Goal: Use online tool/utility: Utilize a website feature to perform a specific function

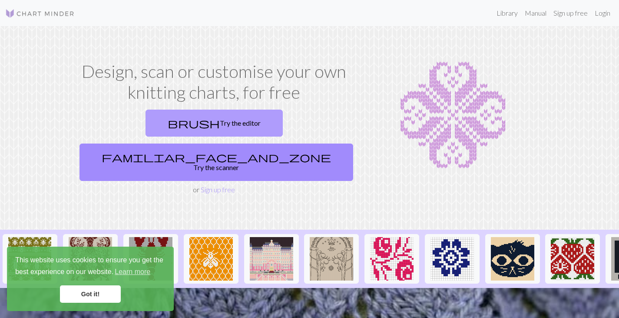
click at [159, 126] on link "brush Try the editor" at bounding box center [214, 123] width 137 height 27
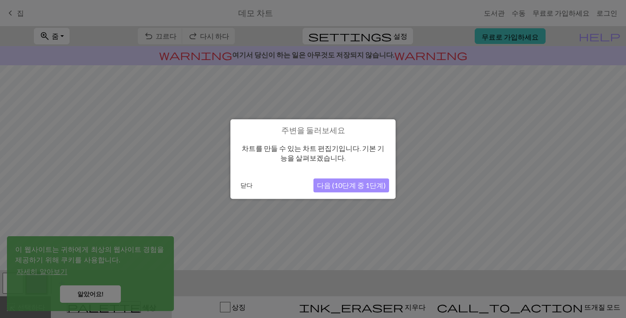
click at [352, 184] on font "다음 (10단계 중 1단계)" at bounding box center [351, 185] width 69 height 8
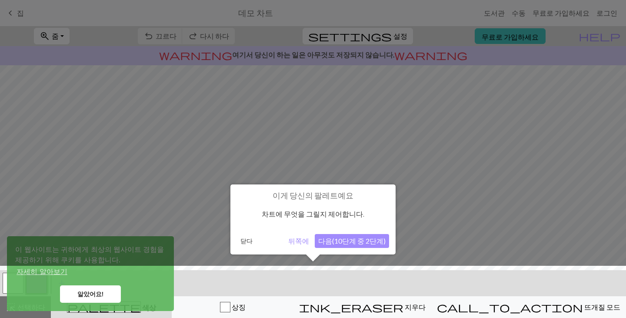
click at [360, 241] on font "다음(10단계 중 2단계)" at bounding box center [351, 240] width 67 height 8
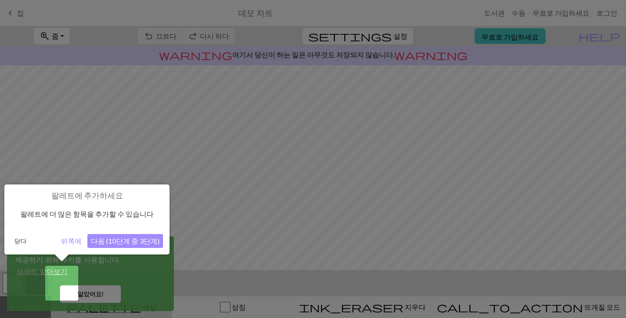
click at [103, 242] on font "다음 (10단계 중 3단계)" at bounding box center [125, 240] width 69 height 8
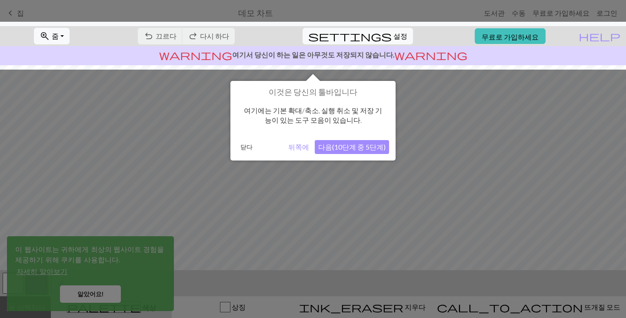
click at [109, 293] on div at bounding box center [313, 159] width 626 height 318
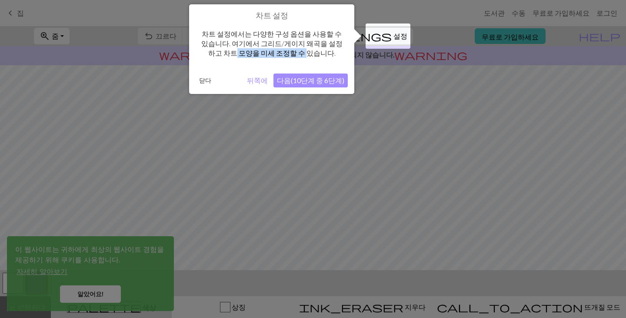
drag, startPoint x: 230, startPoint y: 48, endPoint x: 297, endPoint y: 59, distance: 68.2
click at [297, 59] on div "차트 설정에서는 다양한 구성 옵션을 사용할 수 있습니다. 여기에서 그리드/게이지 왜곡을 설정하고 차트 모양을 미세 조정할 수 있습니다." at bounding box center [272, 43] width 152 height 46
click at [261, 81] on font "뒤쪽에" at bounding box center [257, 80] width 21 height 8
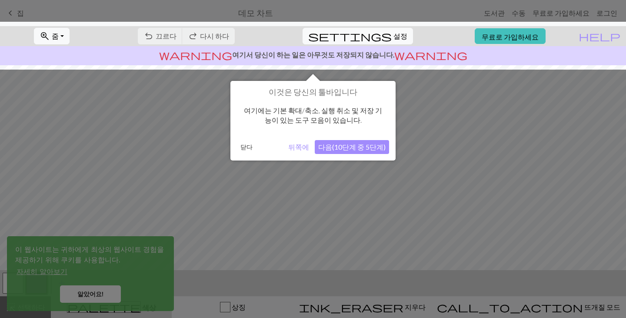
click at [338, 115] on font "여기에는 기본 확대/축소, 실행 취소 및 저장 기능이 있는 도구 모음이 있습니다." at bounding box center [313, 115] width 138 height 18
click at [302, 147] on font "뒤쪽에" at bounding box center [298, 147] width 21 height 8
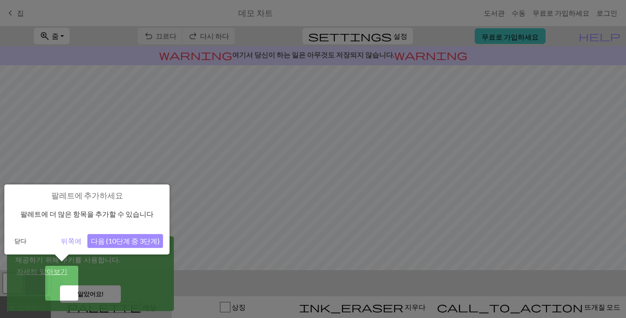
click at [124, 240] on font "다음 (10단계 중 3단계)" at bounding box center [125, 240] width 69 height 8
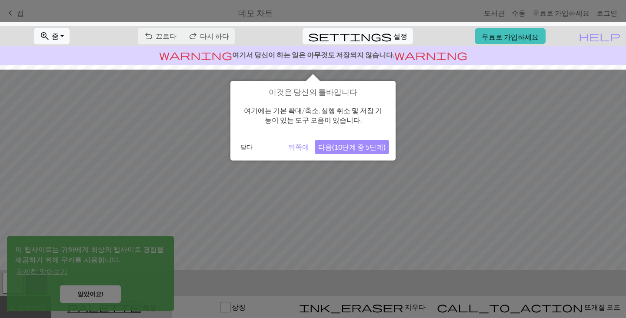
click at [346, 147] on font "다음(10단계 중 5단계)" at bounding box center [351, 147] width 67 height 8
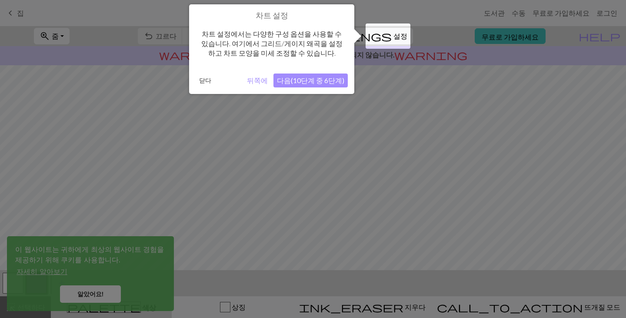
click at [303, 79] on font "다음(10단계 중 6단계)" at bounding box center [310, 80] width 67 height 8
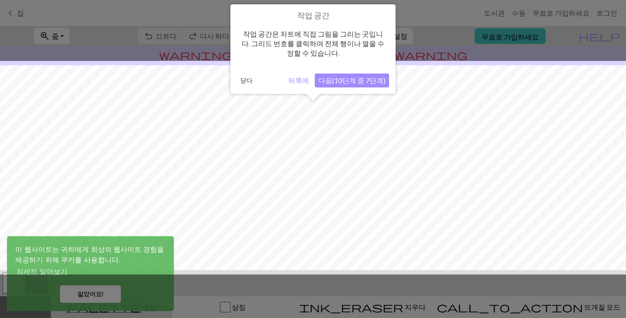
scroll to position [52, 0]
click at [353, 84] on font "다음(10단계 중 7단계)" at bounding box center [351, 80] width 67 height 8
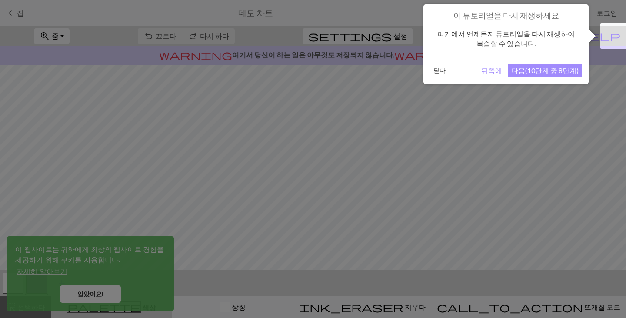
click at [538, 69] on font "다음(10단계 중 8단계)" at bounding box center [544, 70] width 67 height 8
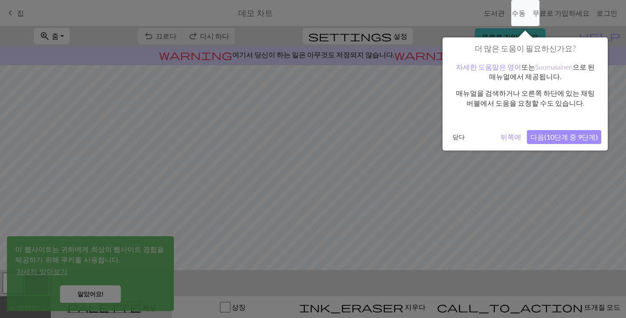
click at [562, 138] on font "다음(10단계 중 9단계)" at bounding box center [563, 137] width 67 height 8
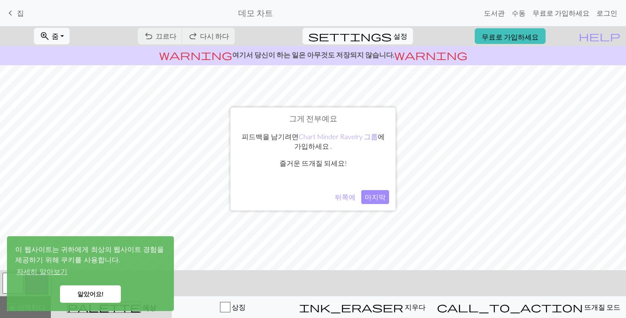
click at [380, 194] on font "마지막" at bounding box center [375, 197] width 21 height 8
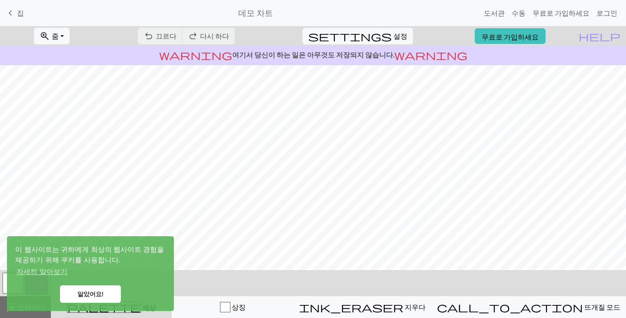
click at [86, 294] on font "알았어요!" at bounding box center [90, 293] width 27 height 7
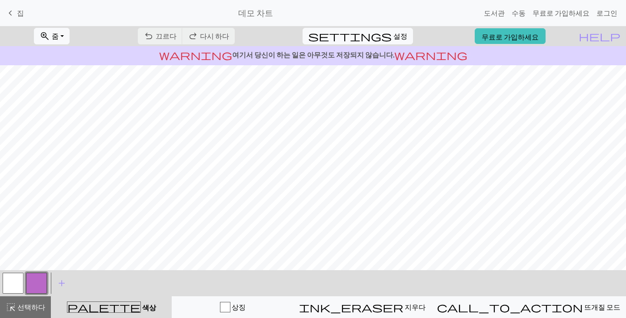
click at [42, 280] on button "button" at bounding box center [36, 282] width 21 height 21
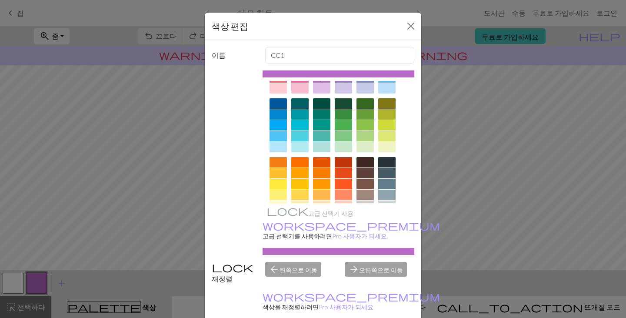
scroll to position [125, 0]
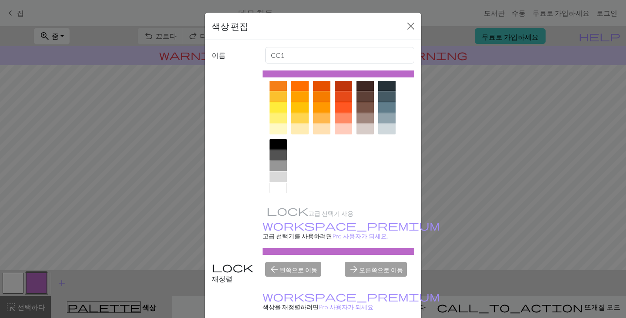
click at [274, 150] on div at bounding box center [277, 155] width 17 height 10
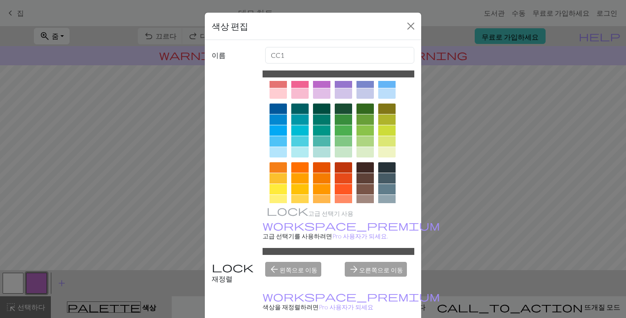
scroll to position [43, 0]
click at [341, 115] on div at bounding box center [343, 119] width 17 height 10
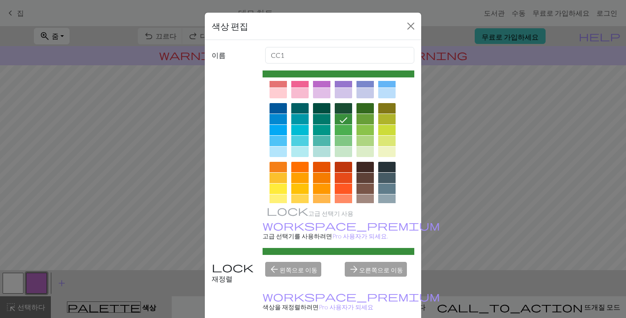
click at [339, 107] on div at bounding box center [343, 108] width 17 height 10
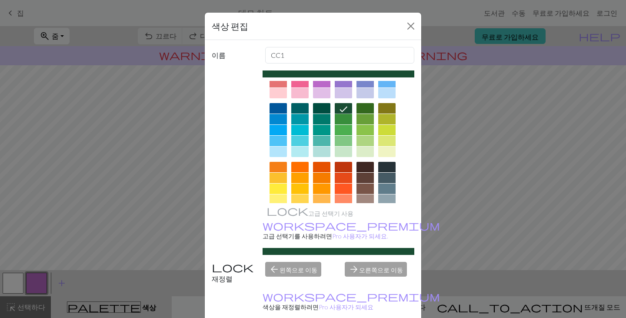
click at [366, 110] on div at bounding box center [364, 108] width 17 height 10
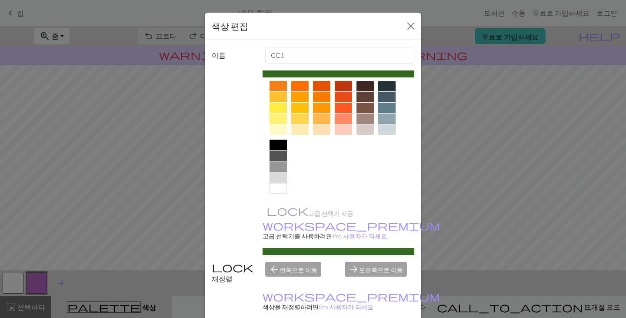
scroll to position [125, 0]
click at [362, 194] on div at bounding box center [338, 78] width 152 height 244
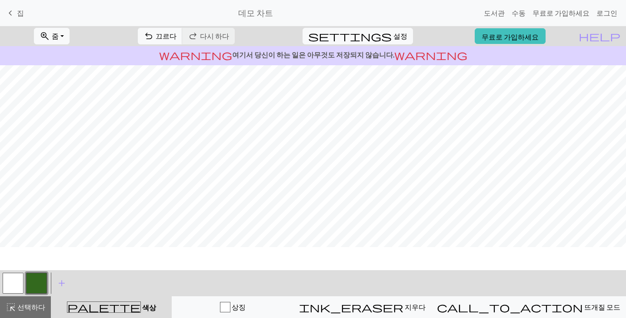
scroll to position [0, 0]
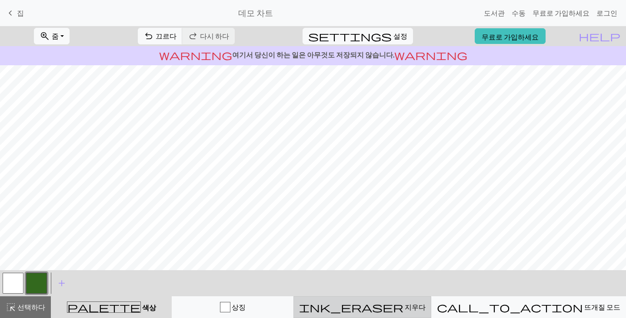
click at [413, 312] on div "ink_eraser [PERSON_NAME]" at bounding box center [362, 307] width 126 height 10
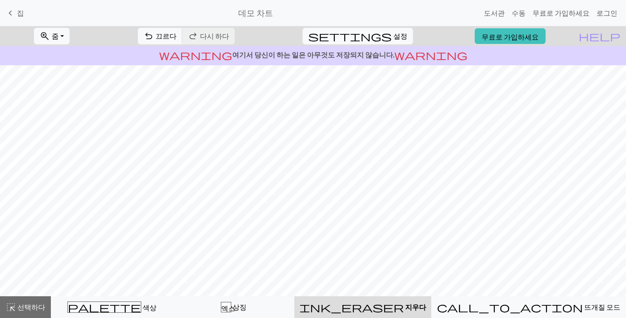
click at [413, 311] on font "지우다" at bounding box center [415, 306] width 21 height 8
click at [384, 35] on span "settings" at bounding box center [349, 36] width 83 height 12
select select "aran"
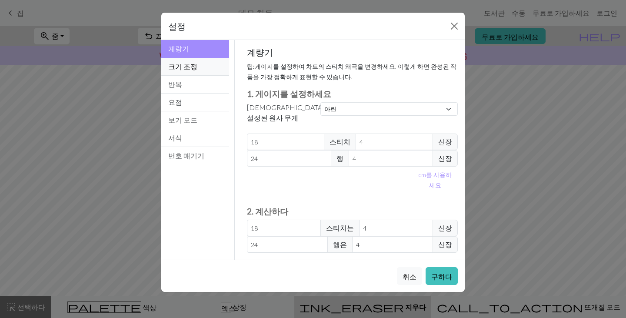
click at [188, 67] on font "크기 조정" at bounding box center [182, 66] width 29 height 8
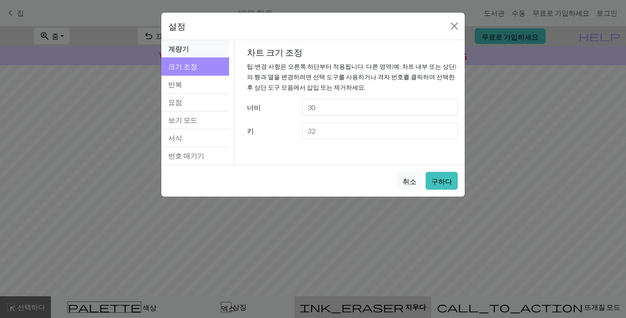
click at [191, 50] on button "계량기" at bounding box center [195, 49] width 68 height 18
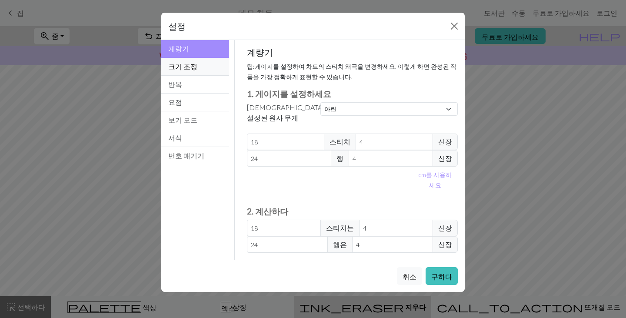
click at [201, 63] on button "크기 조정" at bounding box center [195, 67] width 68 height 18
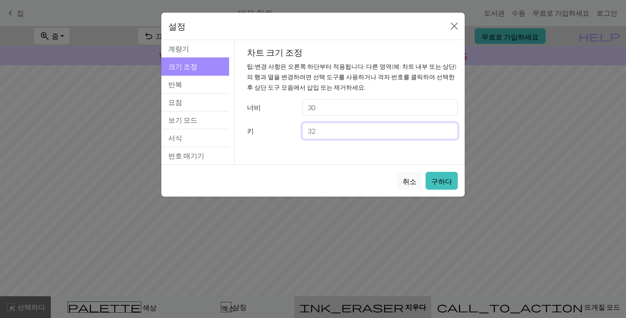
drag, startPoint x: 357, startPoint y: 133, endPoint x: 237, endPoint y: 132, distance: 119.9
click at [237, 132] on div "계량기 팁: 게이지를 설정하여 차트의 스티치 왜곡을 변경하세요. 이렇게 하면 완성된 작품을 가장 정확하게 표현할 수 있습니다. 1. 게이지를 …" at bounding box center [353, 102] width 236 height 124
drag, startPoint x: 390, startPoint y: 133, endPoint x: 239, endPoint y: 129, distance: 151.3
click at [239, 129] on div "계량기 팁: 게이지를 설정하여 차트의 스티치 왜곡을 변경하세요. 이렇게 하면 완성된 작품을 가장 정확하게 표현할 수 있습니다. 1. 게이지를 …" at bounding box center [353, 102] width 236 height 124
type input "80"
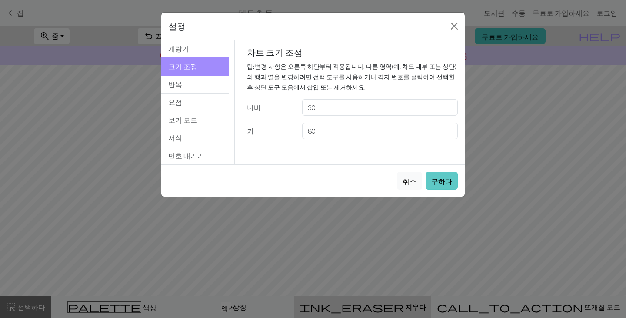
click at [443, 179] on font "구하다" at bounding box center [441, 181] width 21 height 8
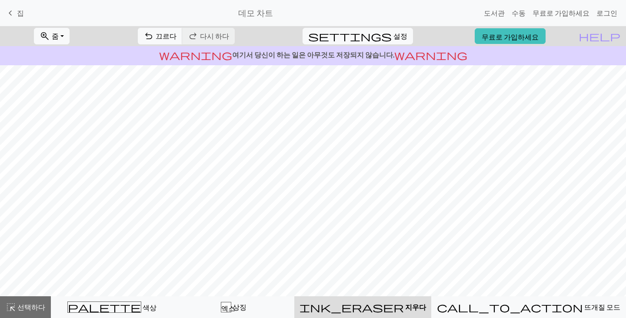
click at [391, 307] on div "ink_eraser [PERSON_NAME]" at bounding box center [362, 307] width 126 height 10
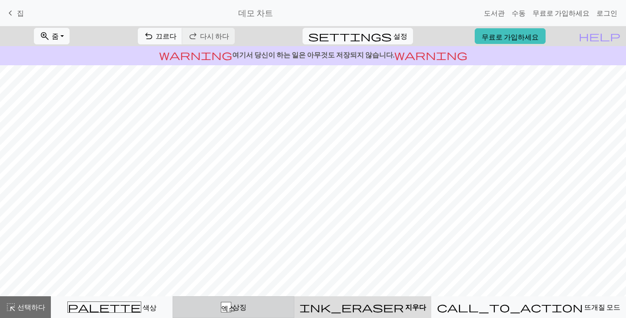
click at [278, 304] on div "엑스 상징" at bounding box center [233, 307] width 110 height 10
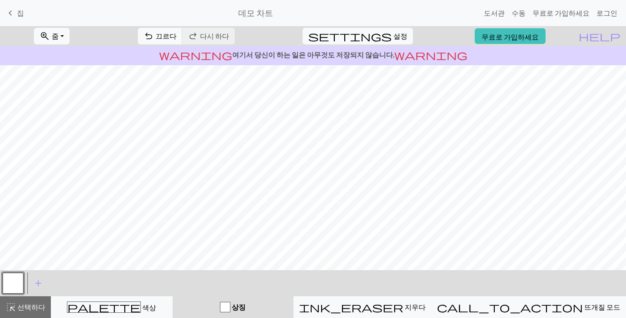
click at [278, 304] on div "상징" at bounding box center [233, 307] width 110 height 10
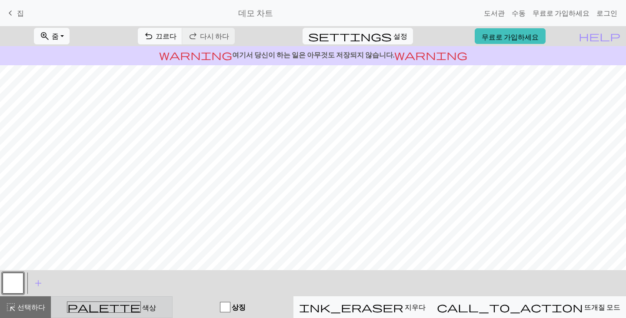
click at [93, 305] on div "palette 색상 색상" at bounding box center [111, 306] width 110 height 11
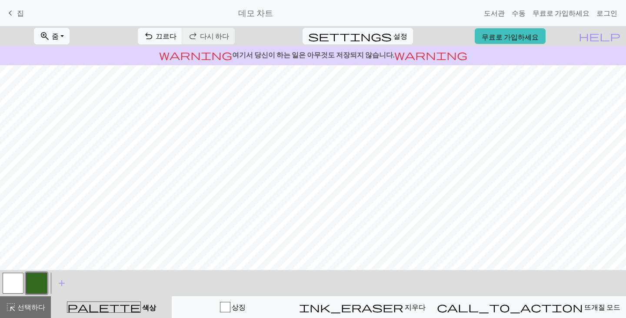
click at [339, 52] on font "여기서 당신이 하는 일은 아무것도 저장되지 않습니다." at bounding box center [313, 54] width 162 height 8
click at [154, 40] on span "undo" at bounding box center [148, 36] width 10 height 12
click at [212, 35] on div "undo 끄르다 끄르다 redo 다시 하다 다시 하다" at bounding box center [186, 36] width 110 height 20
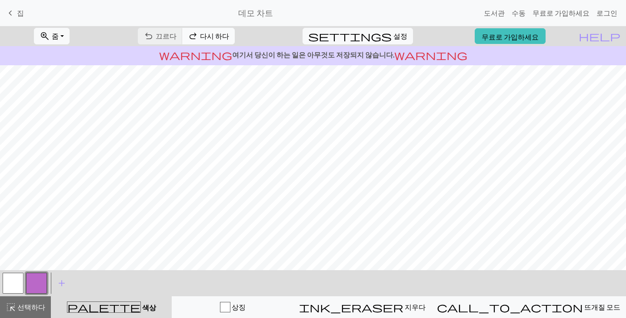
click at [229, 35] on font "다시 하다" at bounding box center [214, 36] width 29 height 8
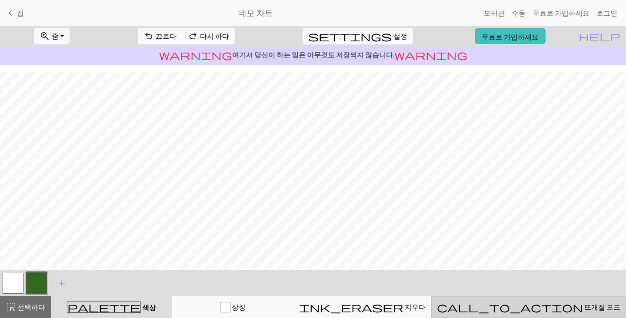
click at [518, 304] on div "call_to_action 뜨개질 모드 뜨개질 모드" at bounding box center [528, 307] width 183 height 10
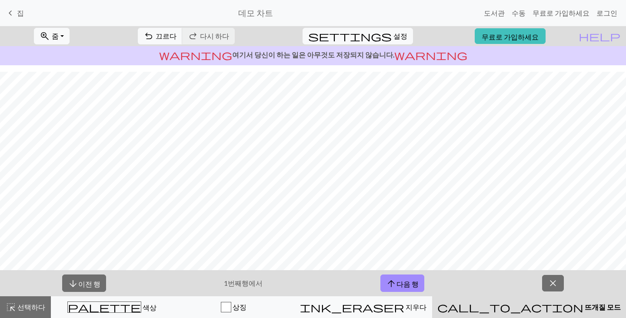
click at [584, 310] on font "뜨개질 모드" at bounding box center [602, 306] width 36 height 8
click at [554, 285] on span "close" at bounding box center [553, 283] width 10 height 12
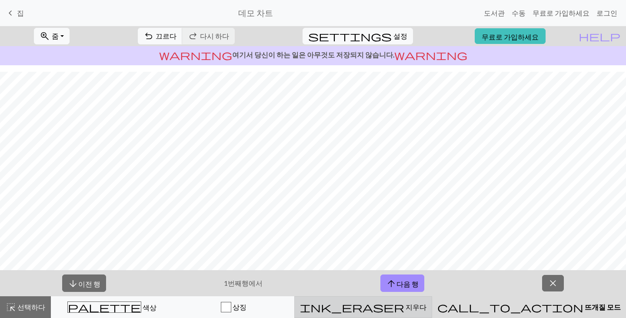
scroll to position [93, 0]
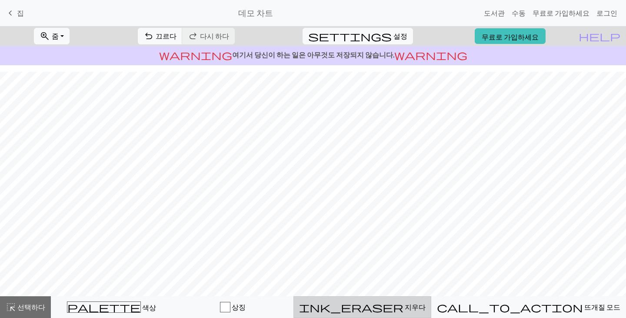
click at [425, 307] on div "ink_eraser [PERSON_NAME]" at bounding box center [362, 307] width 126 height 10
click at [426, 307] on div "ink_eraser [PERSON_NAME]" at bounding box center [362, 307] width 126 height 10
click at [426, 305] on div "ink_eraser [PERSON_NAME]" at bounding box center [362, 307] width 126 height 10
click at [27, 310] on font "선택하다" at bounding box center [31, 306] width 28 height 8
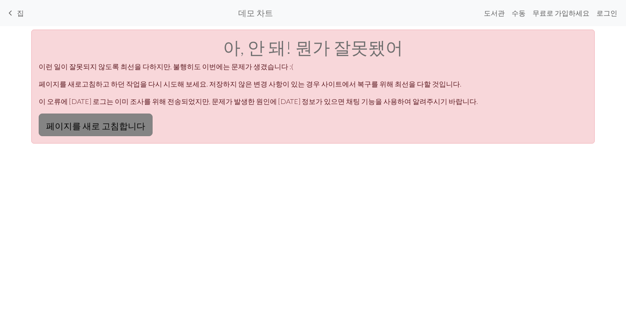
click at [107, 121] on font "페이지를 새로 고침합니다" at bounding box center [95, 125] width 99 height 10
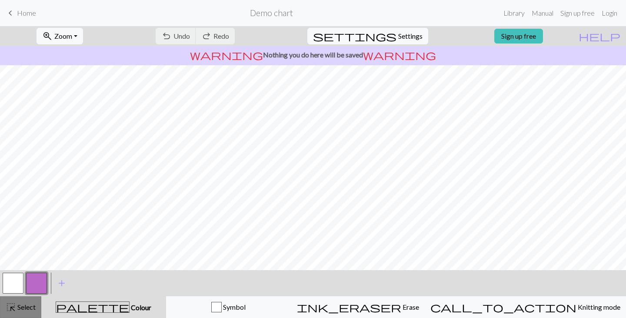
click at [18, 311] on div "highlight_alt Select Select" at bounding box center [21, 307] width 30 height 10
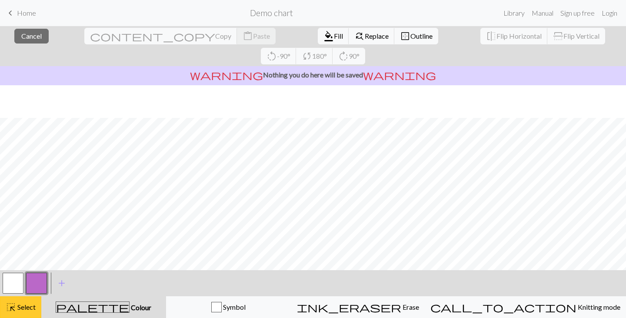
scroll to position [119, 0]
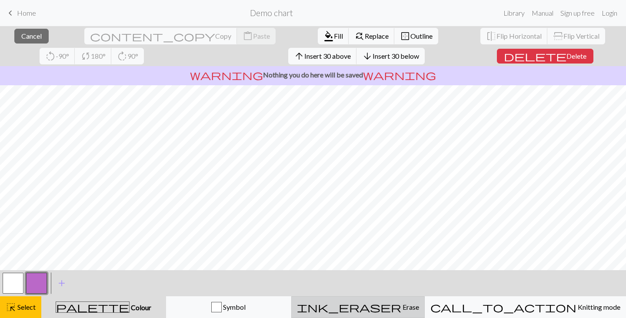
click at [388, 302] on div "ink_eraser Erase Erase" at bounding box center [358, 307] width 122 height 10
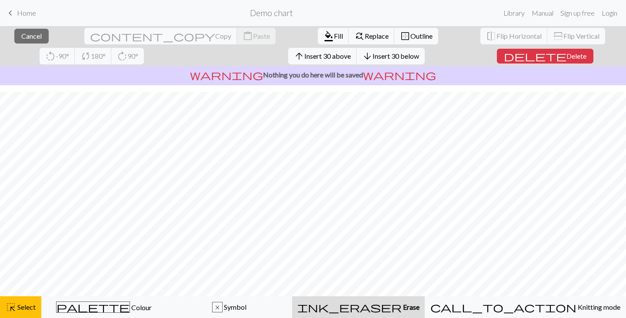
click at [400, 305] on span "ink_eraser" at bounding box center [349, 307] width 104 height 12
click at [392, 309] on div "ink_eraser Erase Erase" at bounding box center [358, 307] width 122 height 10
click at [28, 309] on span "Select" at bounding box center [26, 306] width 20 height 8
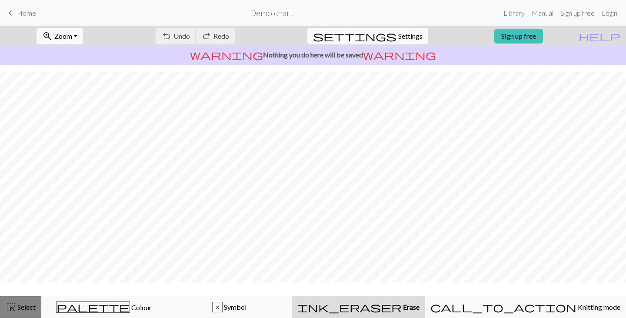
scroll to position [93, 0]
click at [23, 308] on span "Select" at bounding box center [26, 306] width 20 height 8
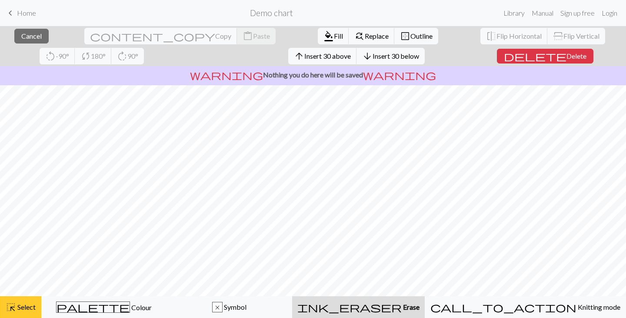
click at [17, 312] on button "highlight_alt Select Select" at bounding box center [20, 307] width 41 height 22
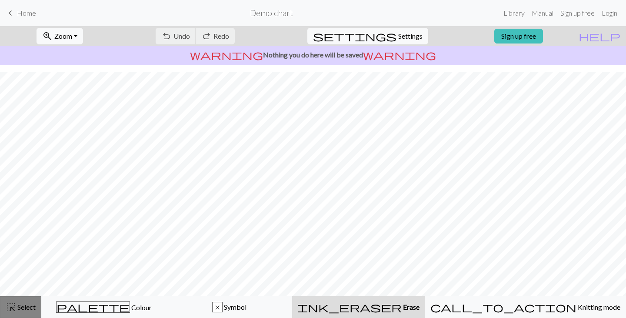
click at [17, 312] on button "highlight_alt Select Select" at bounding box center [20, 307] width 41 height 22
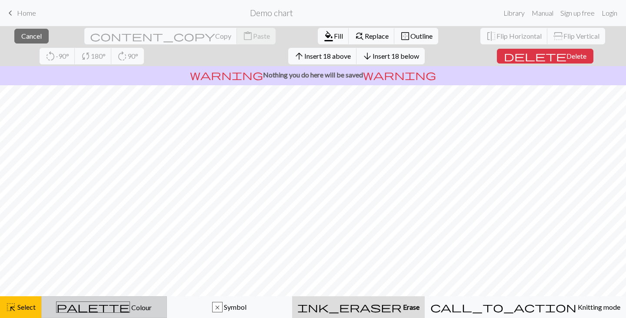
click at [149, 305] on div "palette Colour Colour" at bounding box center [104, 306] width 114 height 11
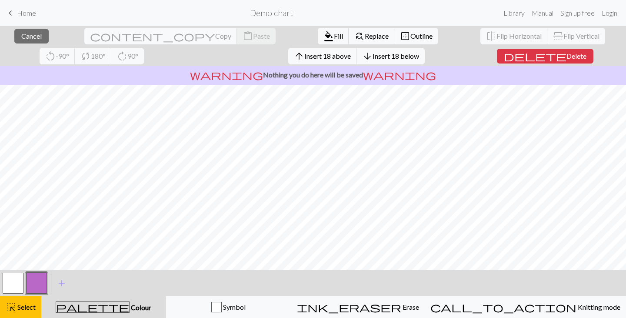
click at [13, 282] on button "button" at bounding box center [13, 282] width 21 height 21
click at [12, 291] on button "button" at bounding box center [13, 282] width 21 height 21
click at [12, 291] on div "Edit colour Name MC Use advanced picker workspace_premium Become a Pro user to …" at bounding box center [313, 159] width 626 height 318
click at [566, 58] on span "Delete" at bounding box center [576, 56] width 20 height 8
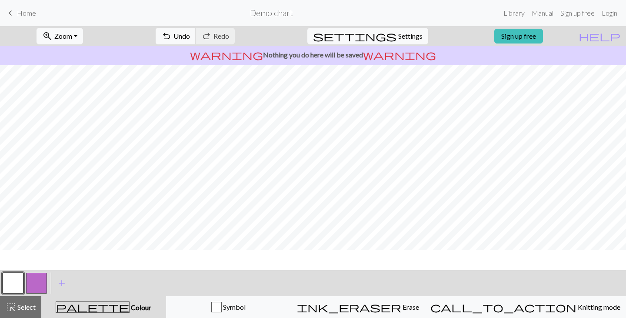
scroll to position [0, 0]
click at [10, 309] on span "highlight_alt" at bounding box center [11, 307] width 10 height 12
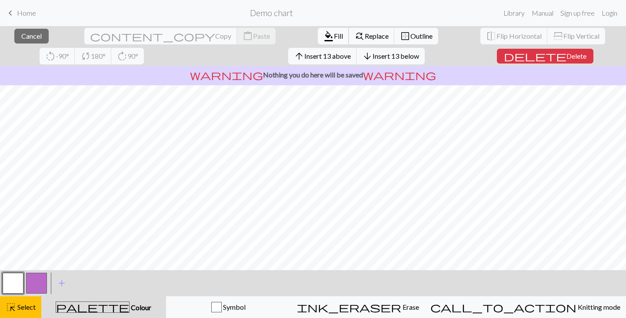
click at [323, 37] on span "format_color_fill" at bounding box center [328, 36] width 10 height 12
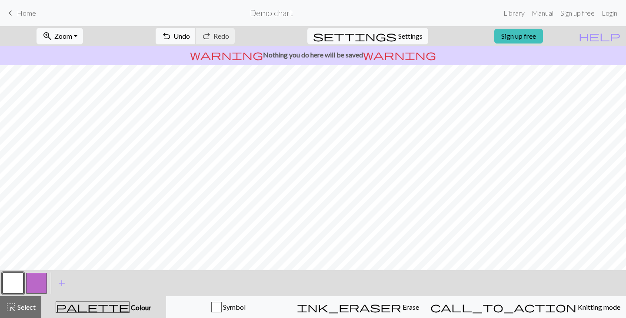
click at [39, 278] on button "button" at bounding box center [36, 282] width 21 height 21
click at [44, 285] on button "button" at bounding box center [36, 282] width 21 height 21
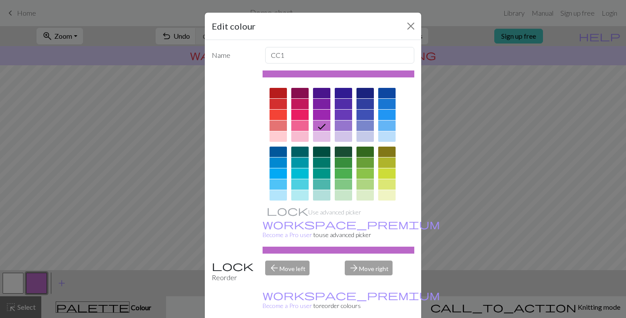
click at [358, 150] on div at bounding box center [364, 151] width 17 height 10
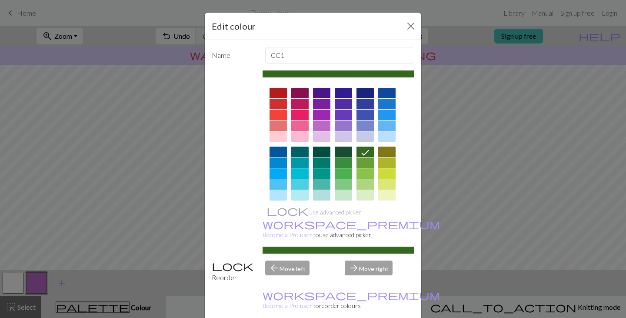
click at [344, 153] on div at bounding box center [343, 151] width 17 height 10
click at [367, 153] on div at bounding box center [364, 151] width 17 height 10
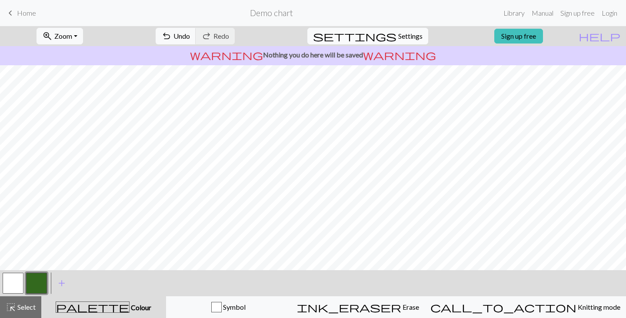
click at [398, 33] on span "Settings" at bounding box center [410, 36] width 24 height 10
select select "aran"
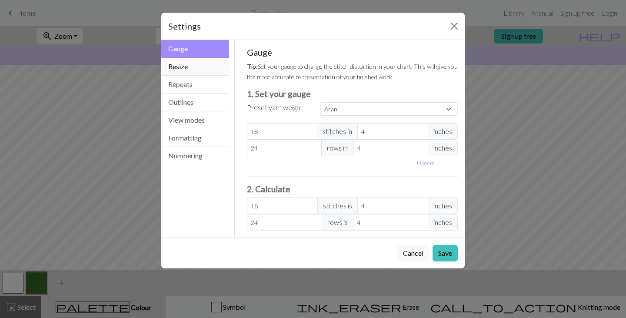
click at [187, 67] on button "Resize" at bounding box center [195, 67] width 68 height 18
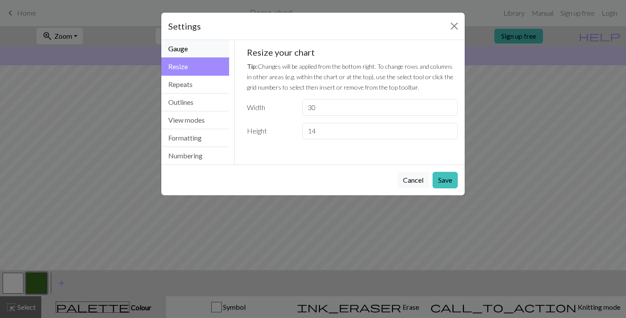
click at [190, 52] on button "Gauge" at bounding box center [195, 49] width 68 height 18
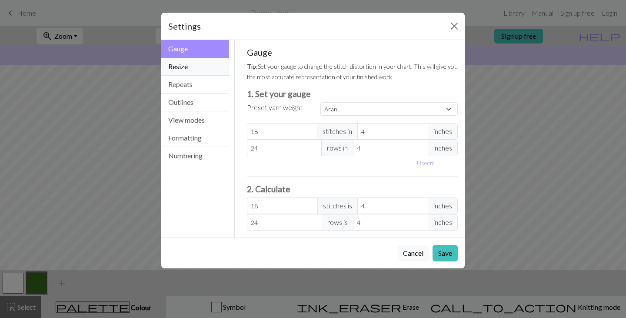
click at [191, 68] on button "Resize" at bounding box center [195, 67] width 68 height 18
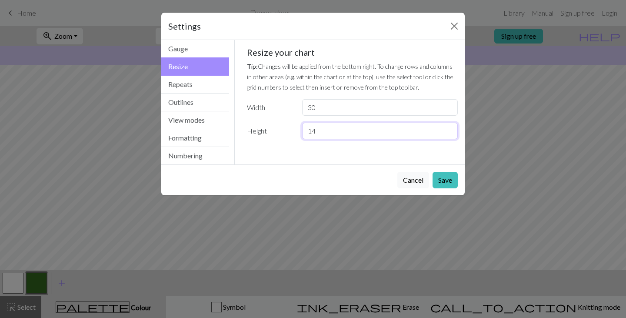
drag, startPoint x: 330, startPoint y: 134, endPoint x: 272, endPoint y: 139, distance: 58.5
click at [272, 139] on div "Gauge Tip: Set your gauge to change the stitch distortion in your chart. This w…" at bounding box center [352, 96] width 225 height 113
type input "80"
click at [443, 184] on button "Save" at bounding box center [444, 180] width 25 height 17
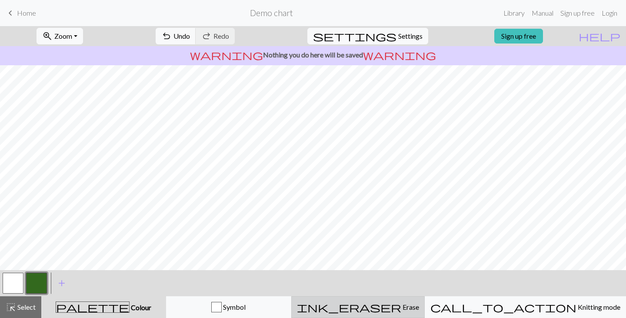
click at [404, 313] on button "ink_eraser Erase Erase" at bounding box center [357, 307] width 133 height 22
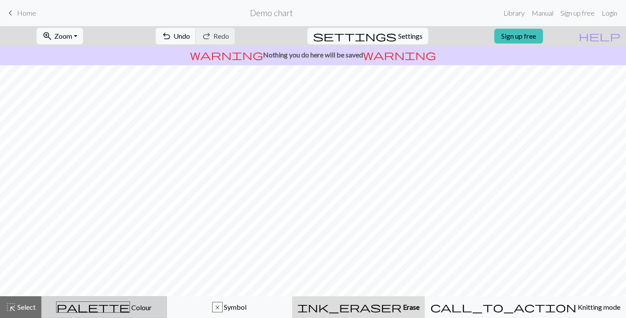
click at [130, 302] on div "palette Colour Colour" at bounding box center [104, 306] width 114 height 11
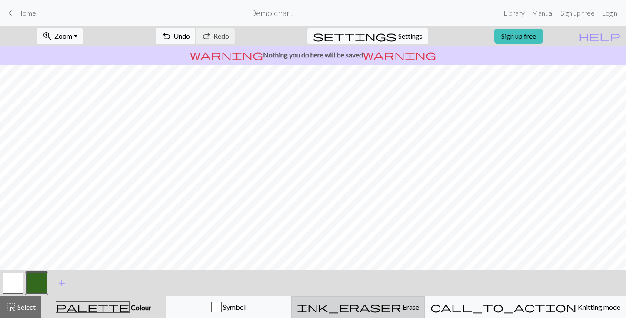
click at [416, 315] on button "ink_eraser Erase Erase" at bounding box center [357, 307] width 133 height 22
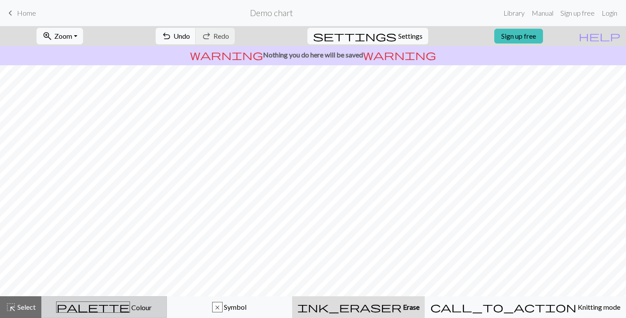
click at [130, 304] on span "Colour" at bounding box center [141, 307] width 22 height 8
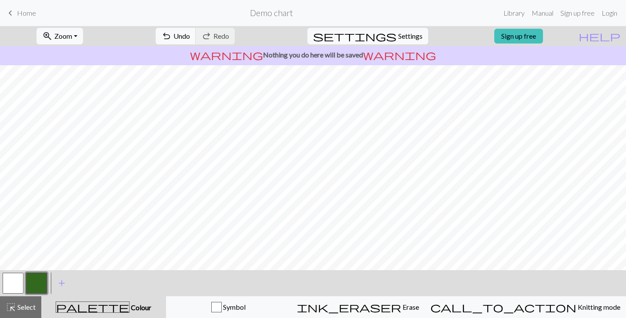
drag, startPoint x: 403, startPoint y: 309, endPoint x: 371, endPoint y: 282, distance: 42.2
click at [402, 308] on div "ink_eraser Erase Erase" at bounding box center [358, 307] width 122 height 10
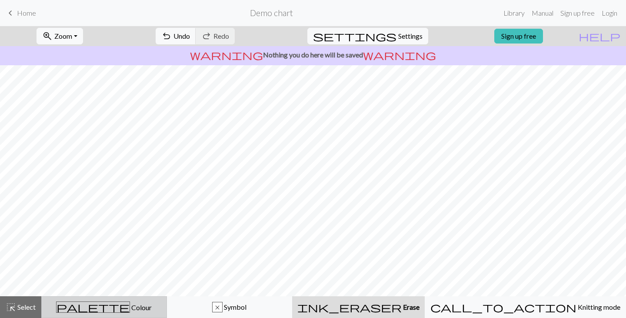
click at [146, 311] on div "palette Colour Colour" at bounding box center [104, 306] width 114 height 11
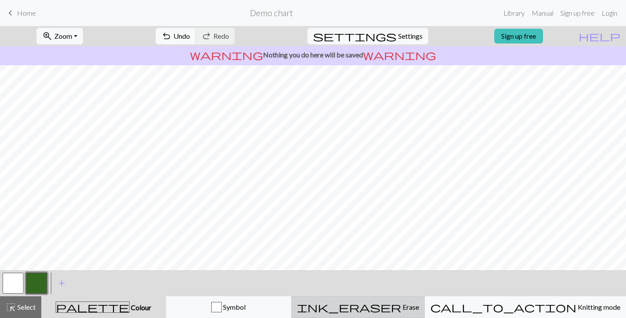
drag, startPoint x: 386, startPoint y: 303, endPoint x: 385, endPoint y: 295, distance: 8.9
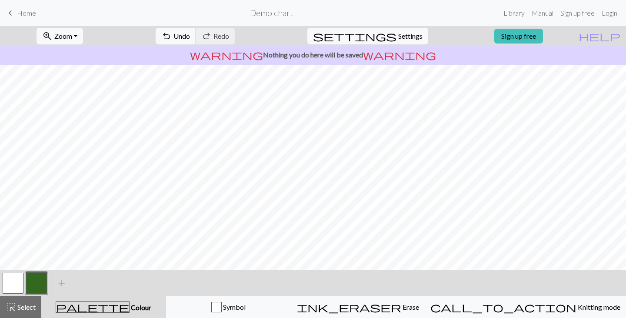
click at [386, 303] on div "ink_eraser Erase Erase" at bounding box center [358, 307] width 122 height 10
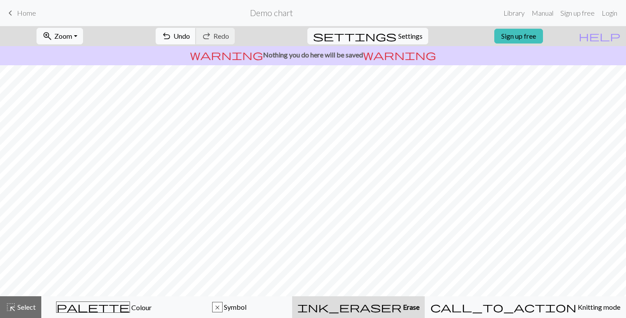
click at [172, 40] on span "undo" at bounding box center [166, 36] width 10 height 12
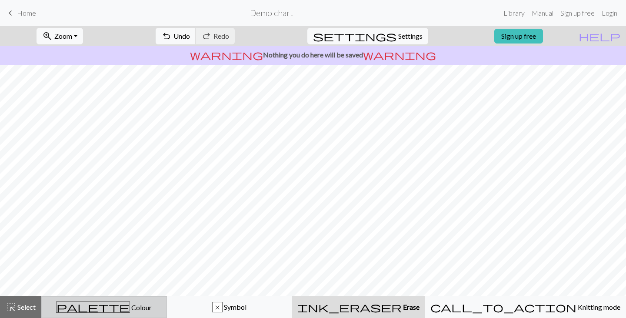
click at [158, 312] on button "palette Colour Colour" at bounding box center [104, 307] width 126 height 22
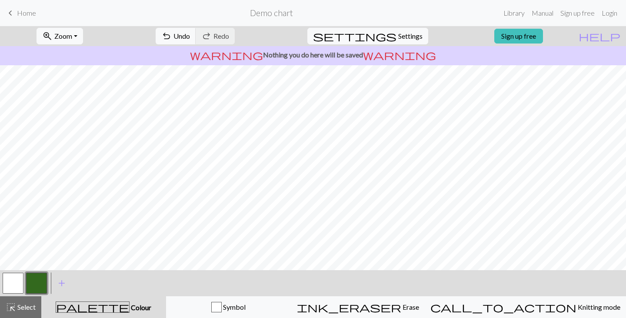
drag, startPoint x: 375, startPoint y: 305, endPoint x: 357, endPoint y: 294, distance: 20.6
click at [373, 304] on div "ink_eraser Erase Erase" at bounding box center [358, 307] width 122 height 10
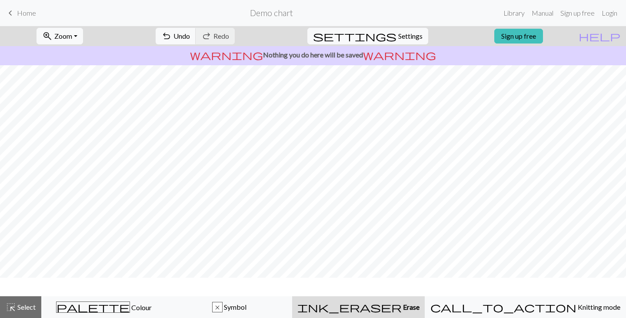
scroll to position [0, 0]
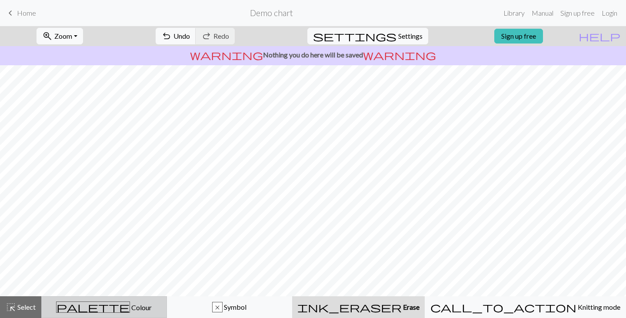
click at [161, 309] on div "palette Colour Colour" at bounding box center [104, 306] width 114 height 11
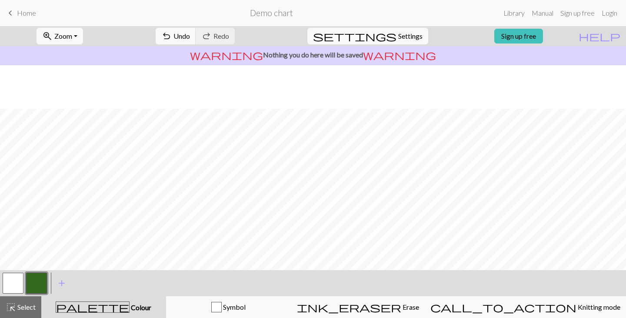
scroll to position [43, 0]
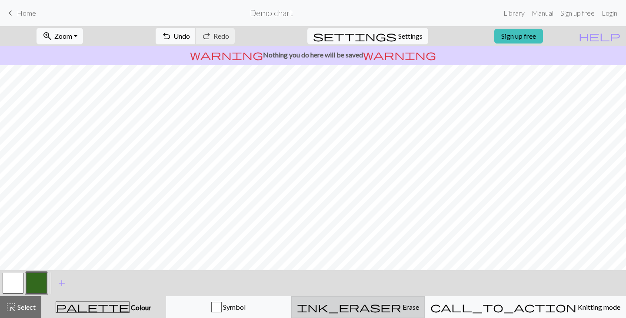
click at [394, 310] on span "ink_eraser" at bounding box center [349, 307] width 104 height 12
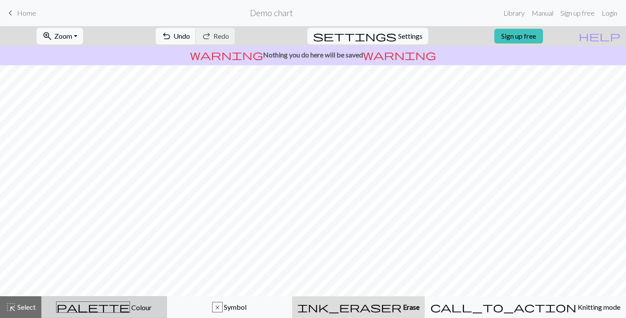
click at [135, 313] on button "palette Colour Colour" at bounding box center [104, 307] width 126 height 22
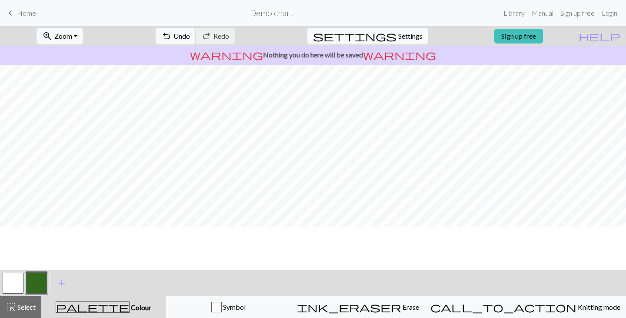
scroll to position [0, 0]
